Goal: Task Accomplishment & Management: Manage account settings

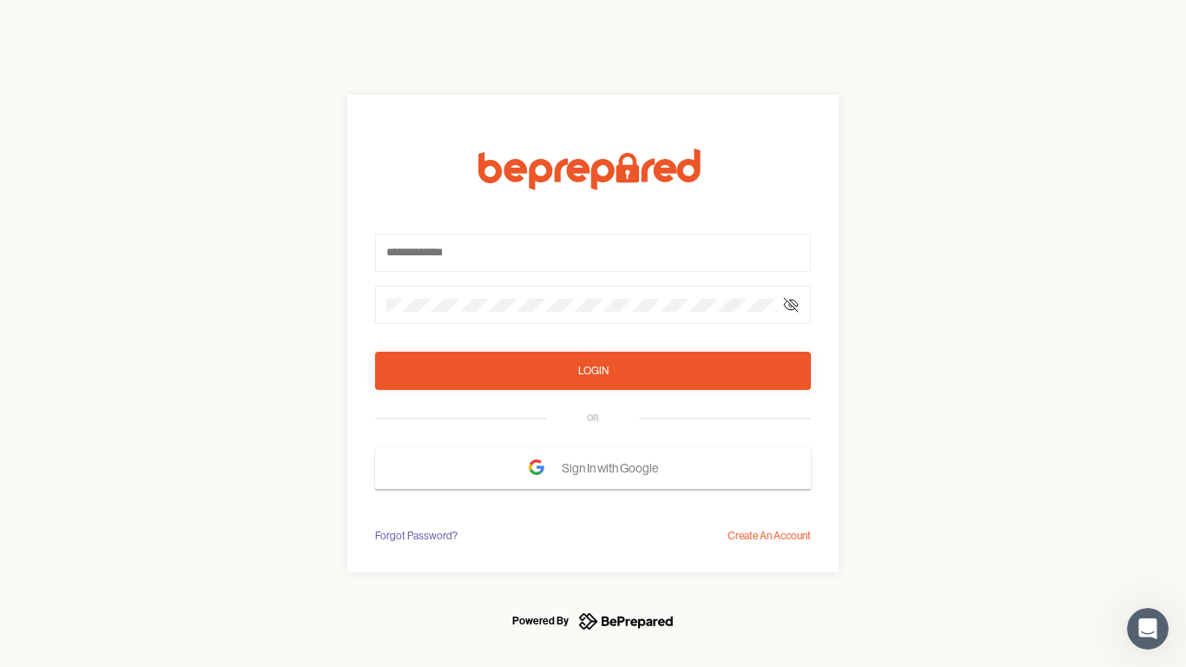
click at [593, 333] on form "Login OR Sign In with Google" at bounding box center [593, 318] width 436 height 340
click at [791, 305] on icon at bounding box center [791, 305] width 14 height 14
click at [593, 371] on div "Login" at bounding box center [593, 370] width 30 height 17
click at [593, 468] on span "Sign In with Google" at bounding box center [614, 467] width 105 height 31
click at [415, 536] on div "Forgot Password?" at bounding box center [416, 535] width 82 height 17
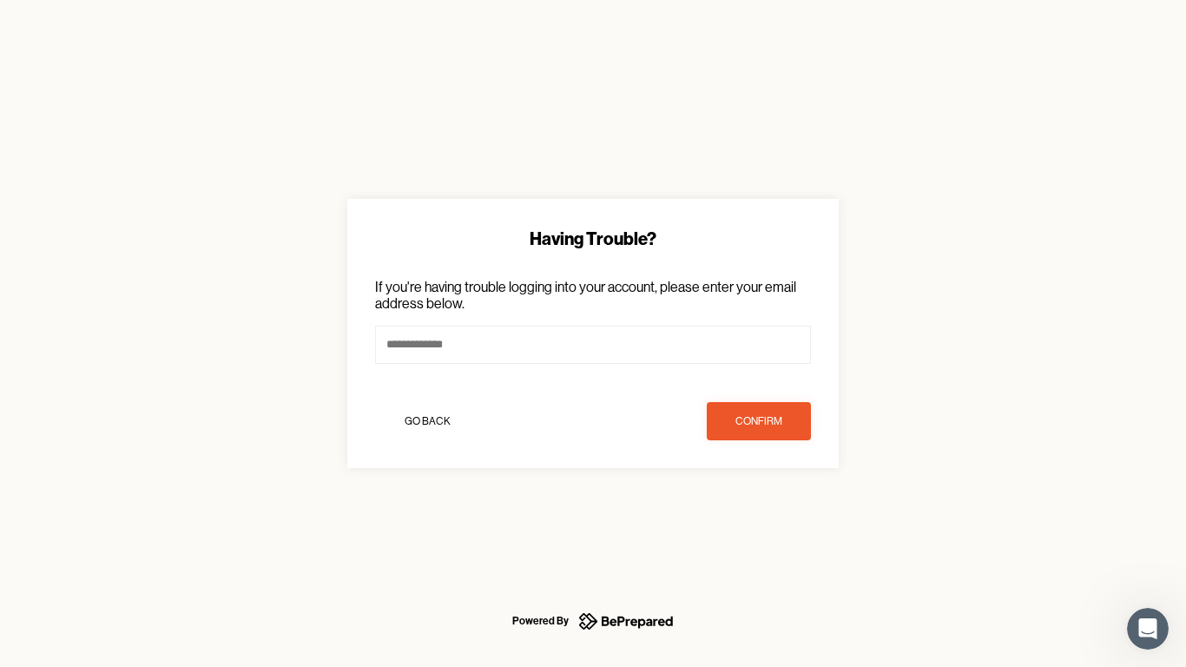
click at [769, 536] on div "Having Trouble? If you're having trouble logging into your account, please ente…" at bounding box center [593, 333] width 1186 height 667
click at [1148, 629] on icon "Open Intercom Messenger" at bounding box center [1148, 629] width 29 height 29
